Goal: Find specific page/section: Find specific page/section

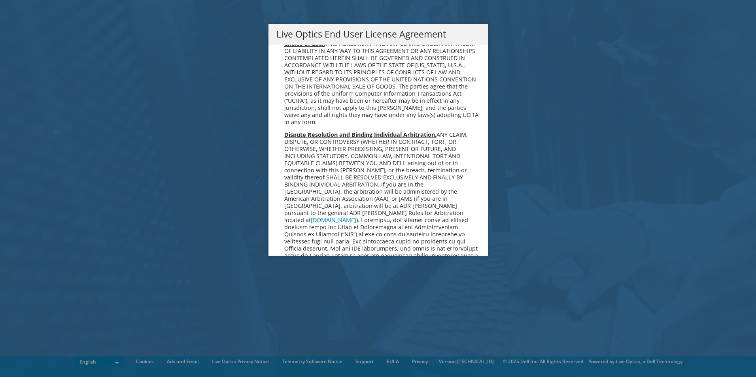
scroll to position [2992, 0]
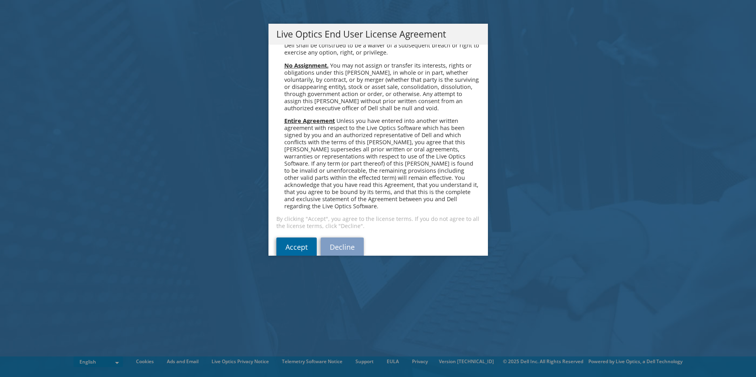
click at [288, 238] on link "Accept" at bounding box center [297, 247] width 40 height 19
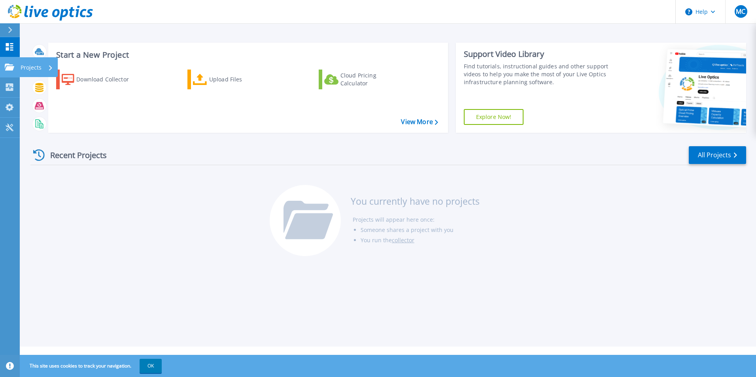
click at [9, 65] on icon at bounding box center [9, 67] width 9 height 7
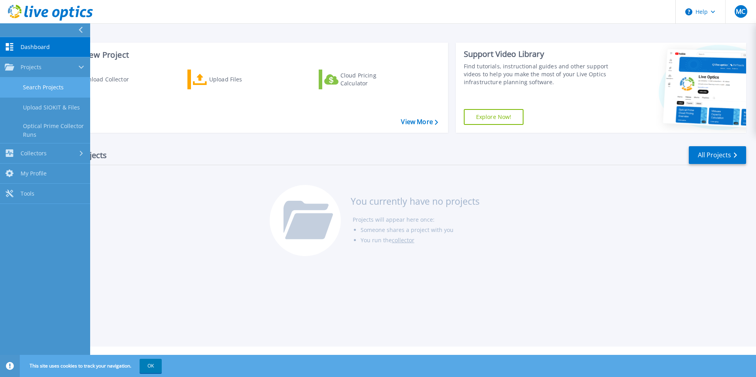
click at [47, 91] on link "Search Projects" at bounding box center [45, 88] width 90 height 20
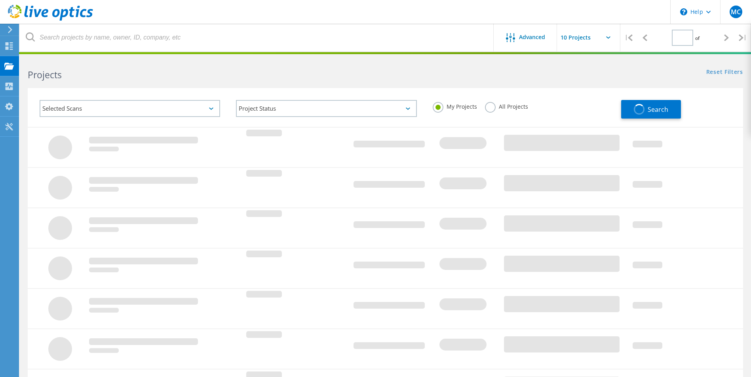
type input "1"
